Goal: Check status: Check status

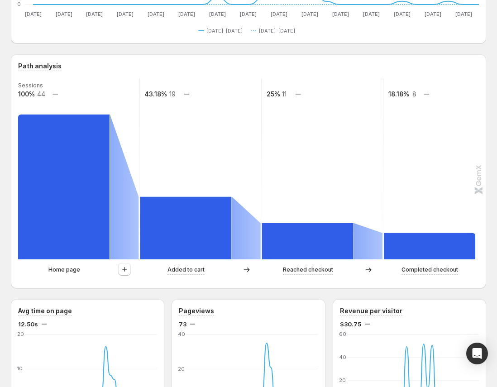
scroll to position [169, 0]
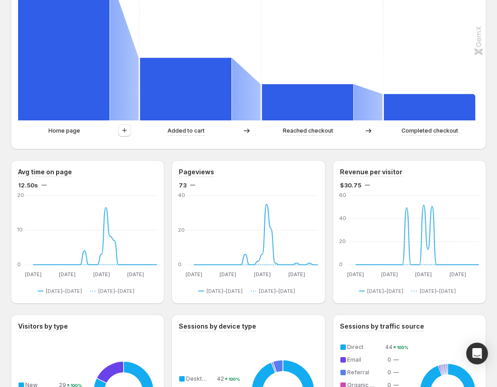
scroll to position [275, 0]
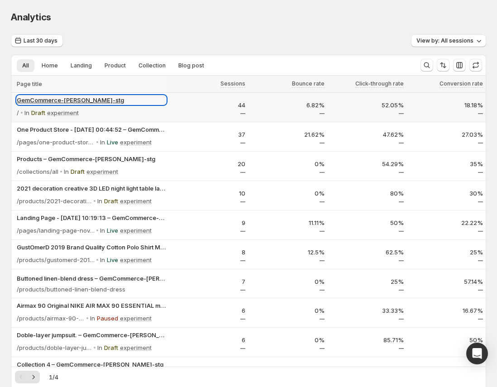
click at [32, 98] on p "GemCommerce-[PERSON_NAME]-stg" at bounding box center [91, 99] width 149 height 9
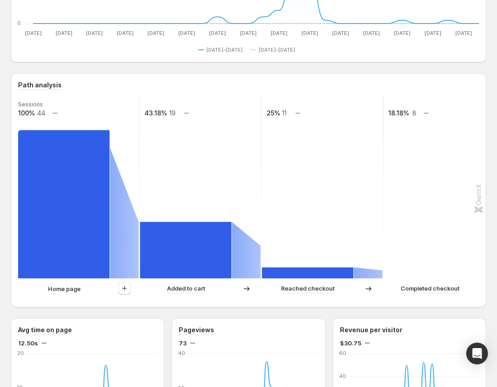
scroll to position [162, 0]
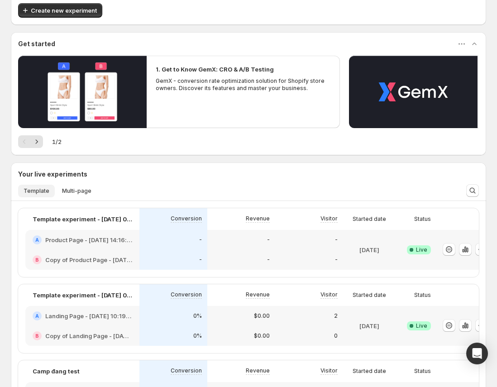
scroll to position [62, 0]
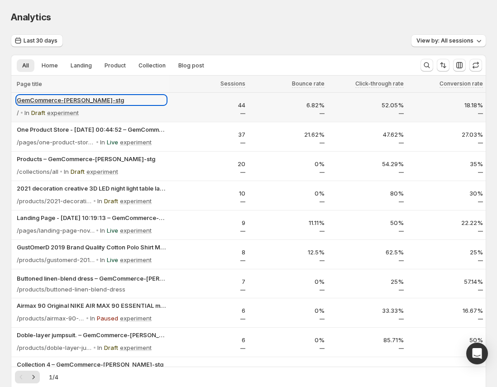
click at [29, 97] on p "GemCommerce-[PERSON_NAME]-stg" at bounding box center [91, 99] width 149 height 9
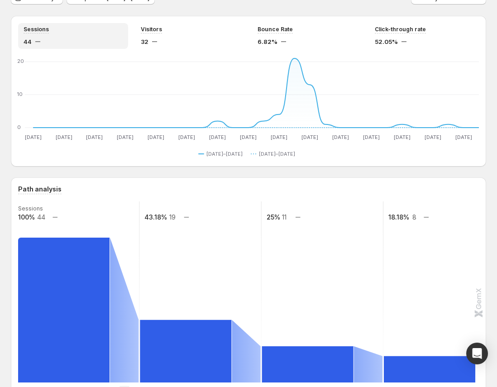
scroll to position [18, 0]
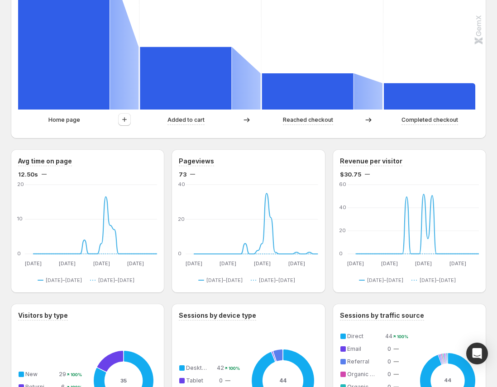
scroll to position [290, 0]
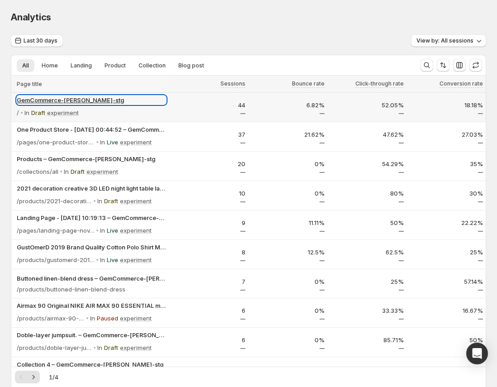
click at [23, 96] on p "GemCommerce-[PERSON_NAME]-stg" at bounding box center [91, 99] width 149 height 9
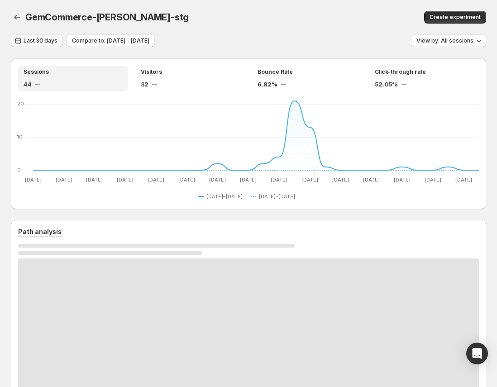
click at [50, 45] on button "Last 30 days" at bounding box center [37, 40] width 52 height 13
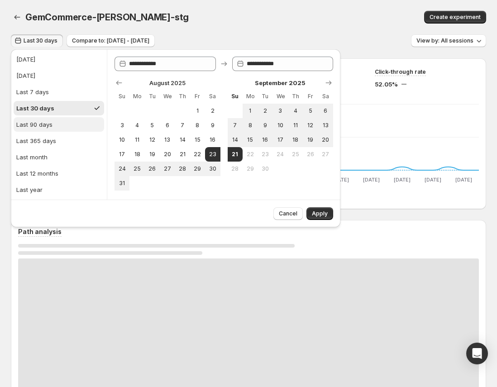
click at [48, 120] on div "Last 90 days" at bounding box center [34, 124] width 36 height 9
type input "**********"
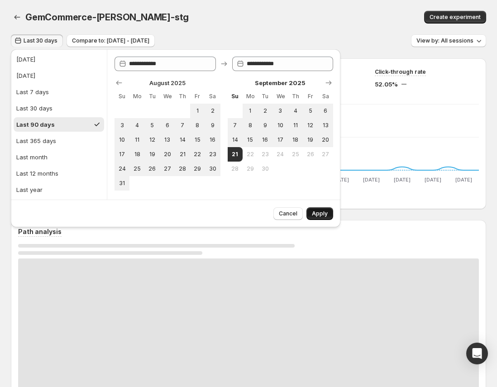
click at [318, 210] on span "Apply" at bounding box center [320, 213] width 16 height 7
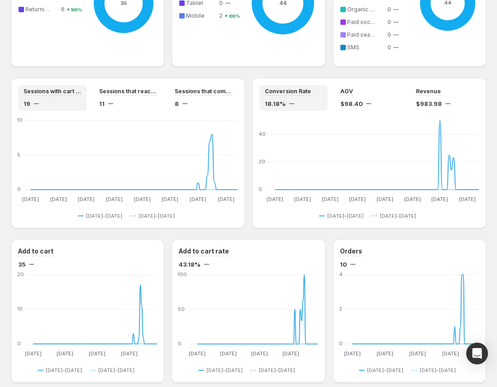
scroll to position [737, 0]
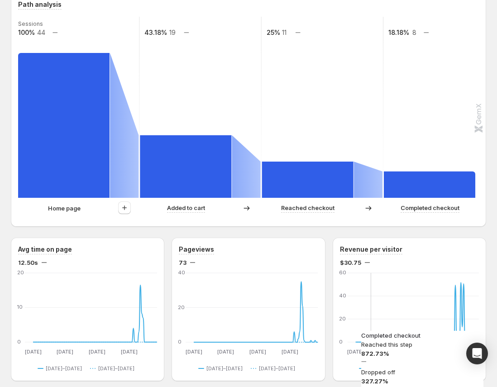
scroll to position [209, 0]
